Goal: Task Accomplishment & Management: Manage account settings

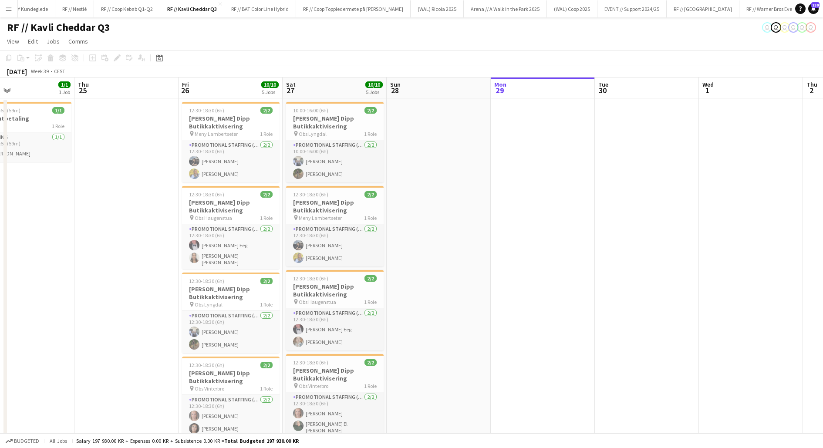
scroll to position [0, 226]
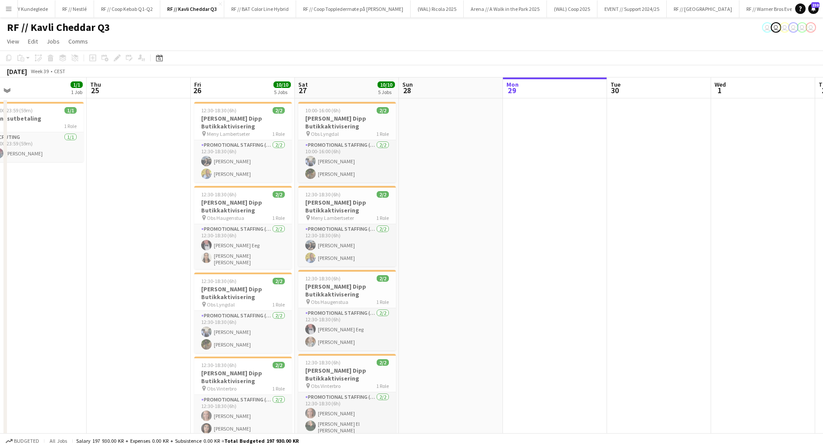
click at [475, 213] on app-date-cell at bounding box center [451, 361] width 104 height 526
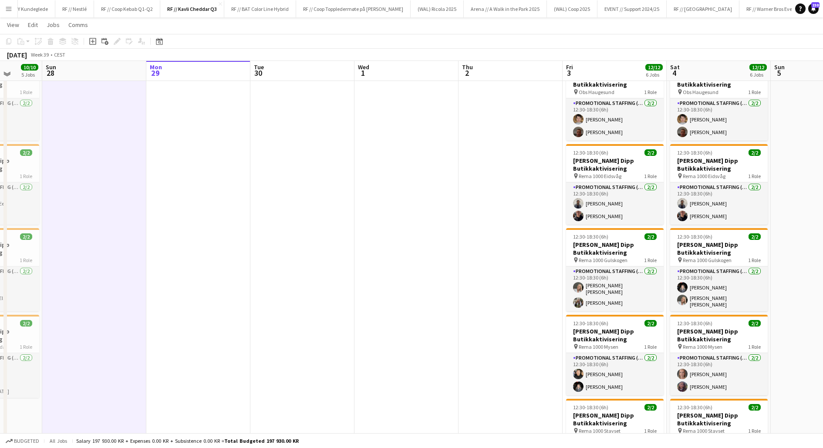
scroll to position [124, 0]
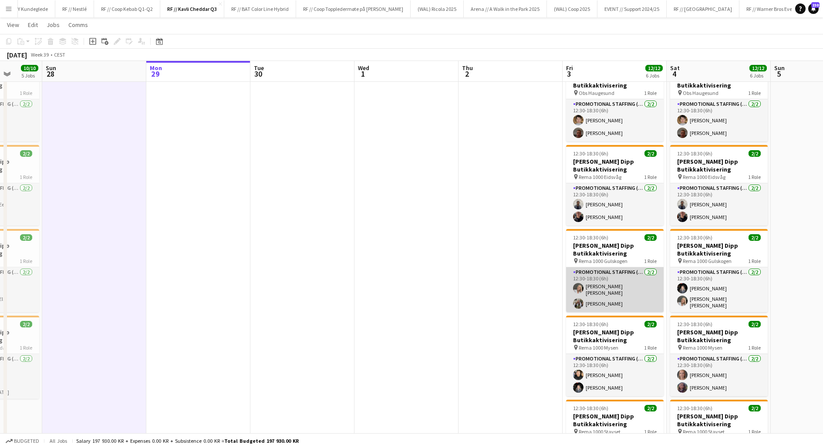
click at [591, 293] on app-card-role "Promotional Staffing (Promotional Staff) 2/2 12:30-18:30 (6h) Mina Sandbakk Lun…" at bounding box center [615, 289] width 98 height 45
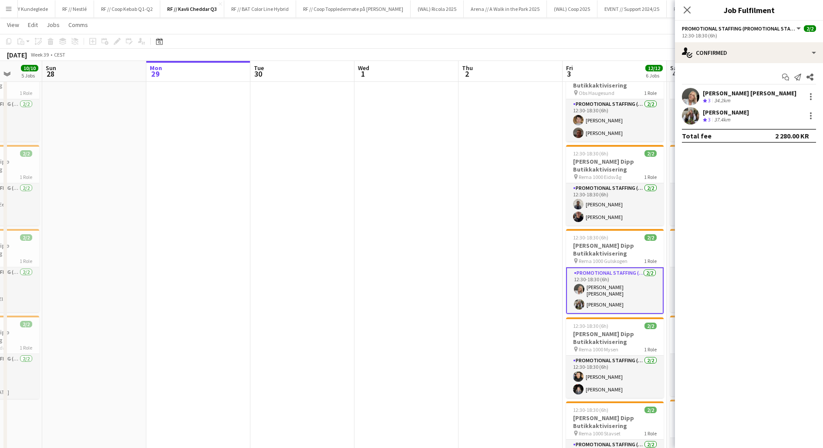
click at [692, 96] on app-user-avatar at bounding box center [690, 96] width 17 height 17
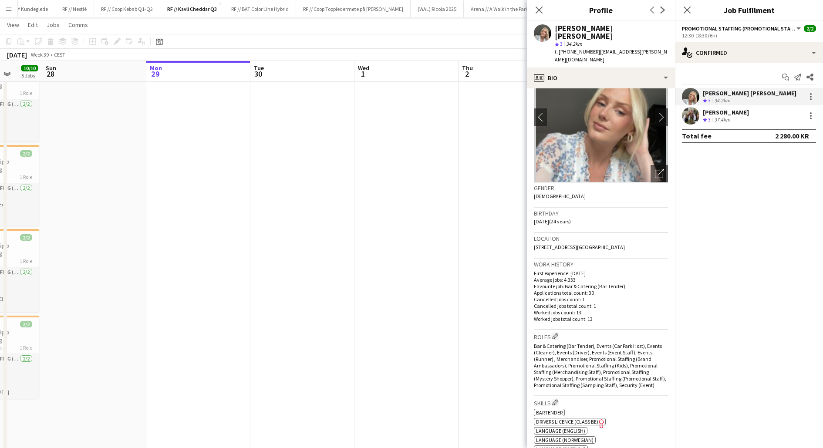
scroll to position [0, 0]
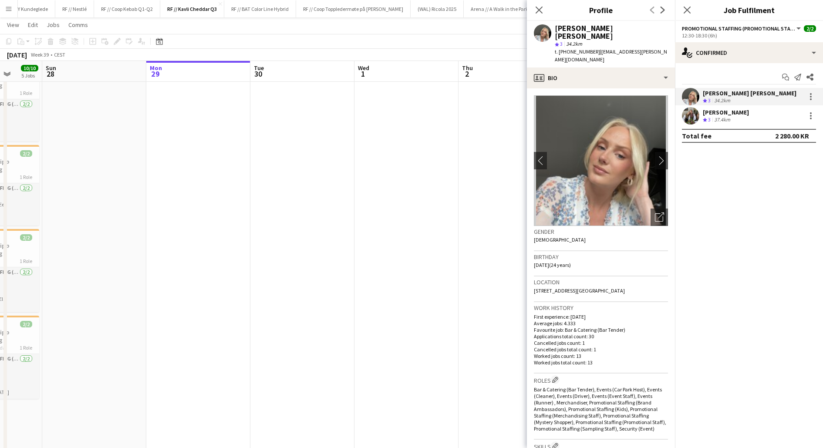
click at [482, 290] on app-date-cell at bounding box center [511, 236] width 104 height 526
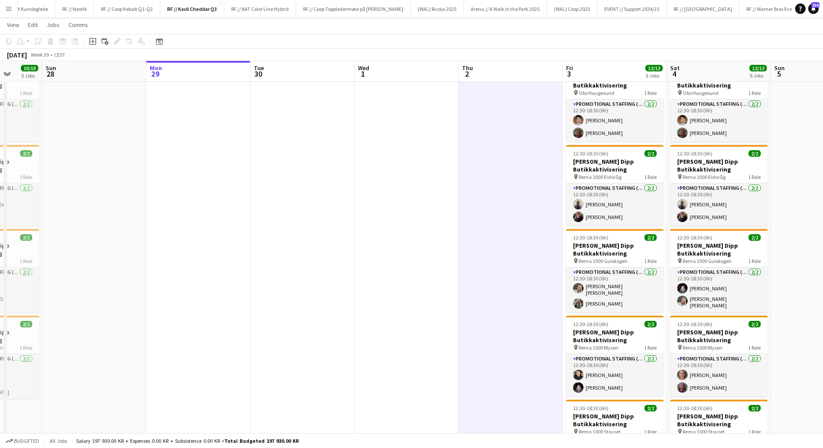
click at [494, 309] on app-date-cell at bounding box center [511, 236] width 104 height 526
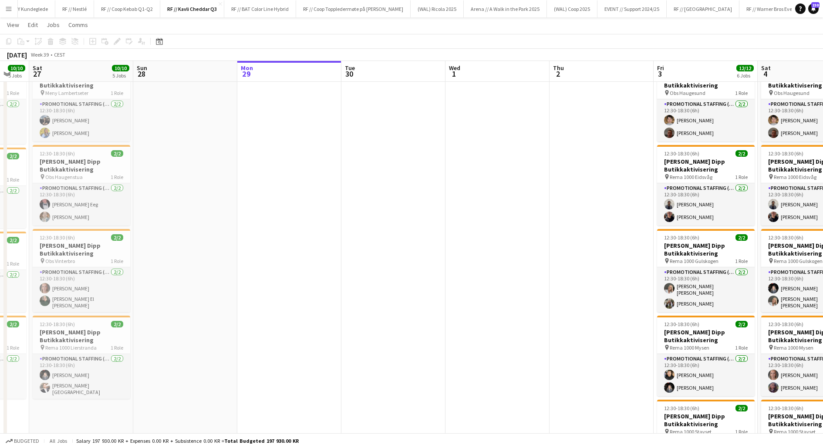
scroll to position [0, 176]
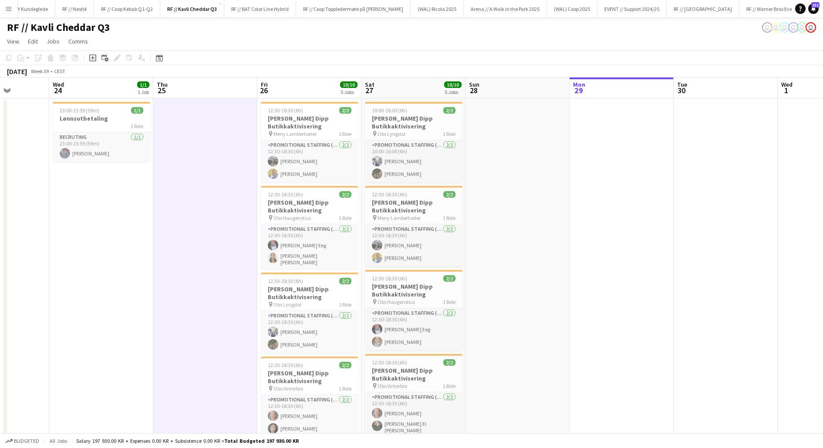
scroll to position [0, 267]
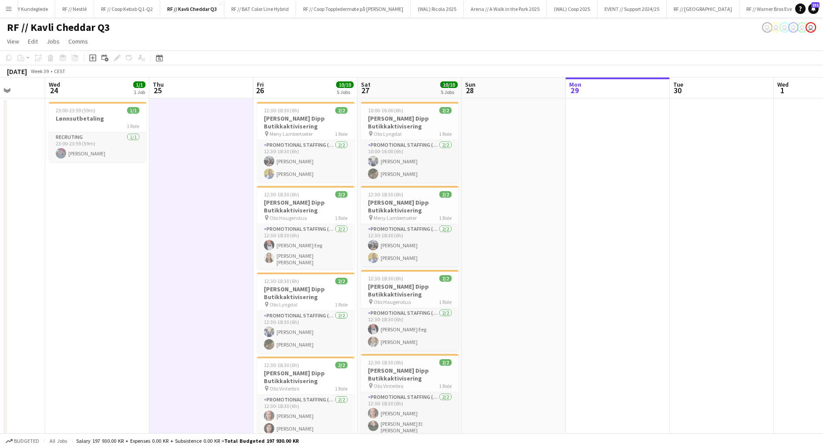
click at [217, 216] on app-date-cell at bounding box center [201, 361] width 104 height 526
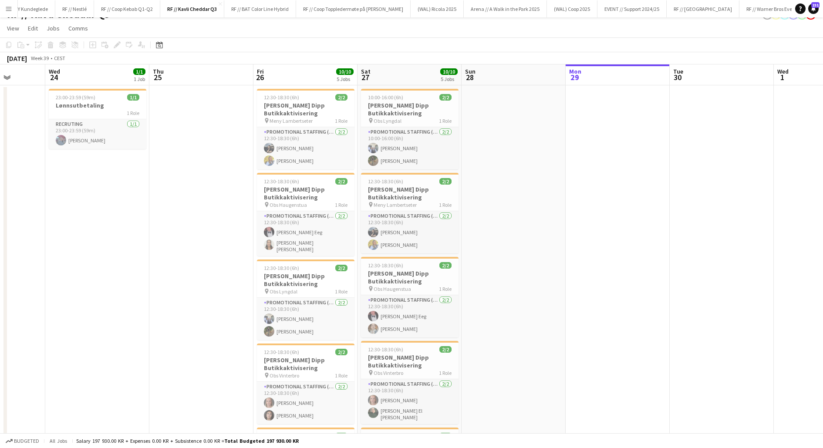
scroll to position [0, 0]
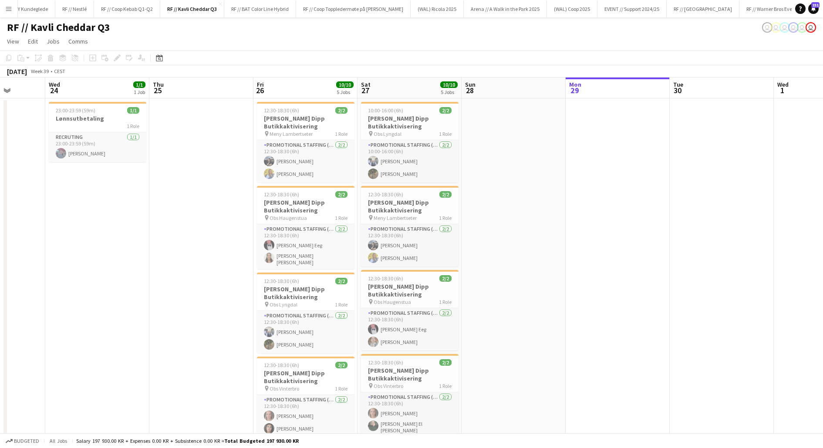
click at [526, 257] on app-date-cell at bounding box center [514, 361] width 104 height 526
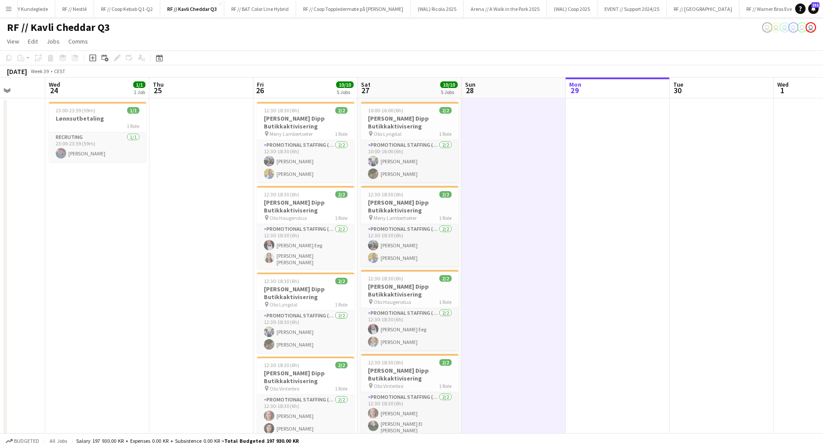
click at [519, 267] on app-date-cell at bounding box center [514, 361] width 104 height 526
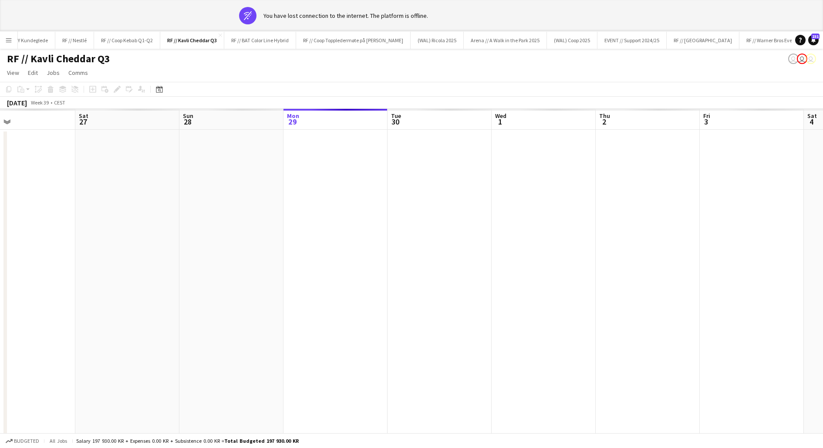
scroll to position [0, 275]
